Goal: Find specific page/section: Find specific page/section

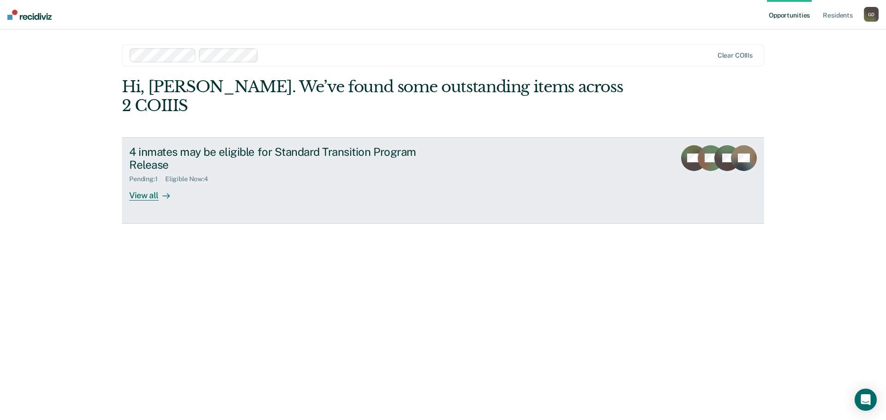
click at [140, 183] on div "View all" at bounding box center [155, 192] width 52 height 18
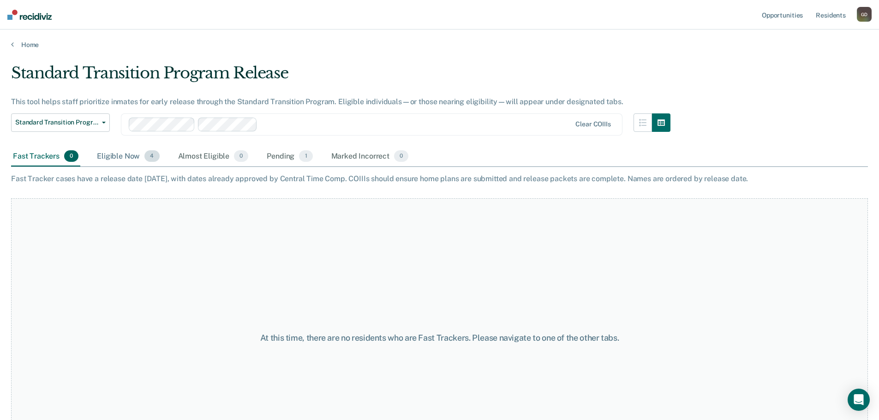
click at [117, 156] on div "Eligible Now 4" at bounding box center [128, 157] width 66 height 20
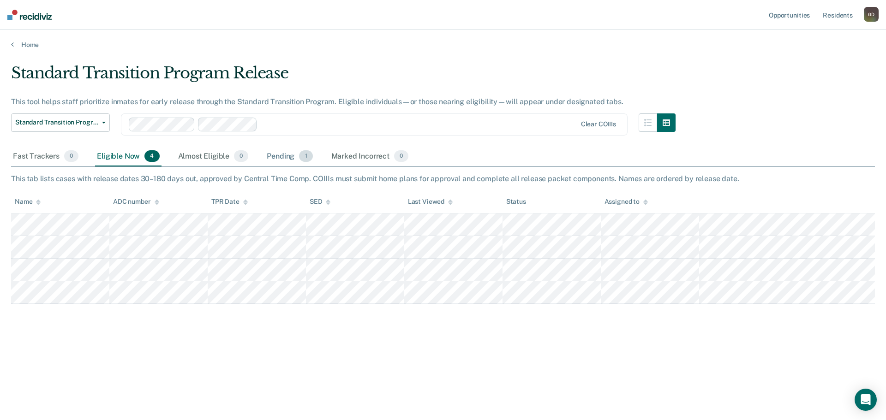
click at [280, 159] on div "Pending 1" at bounding box center [289, 157] width 49 height 20
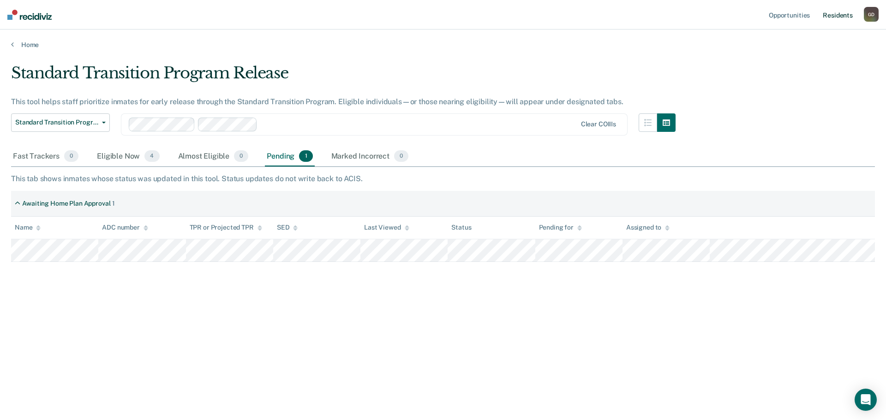
click at [842, 13] on link "Resident s" at bounding box center [838, 15] width 34 height 30
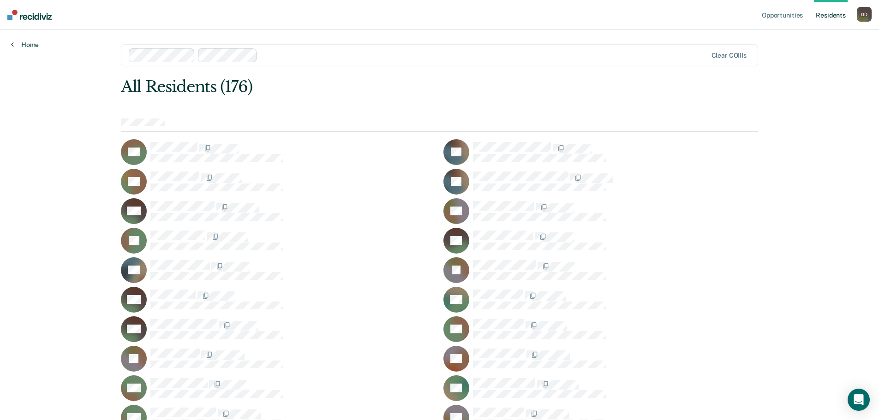
click at [30, 46] on link "Home" at bounding box center [25, 45] width 28 height 8
